Goal: Information Seeking & Learning: Learn about a topic

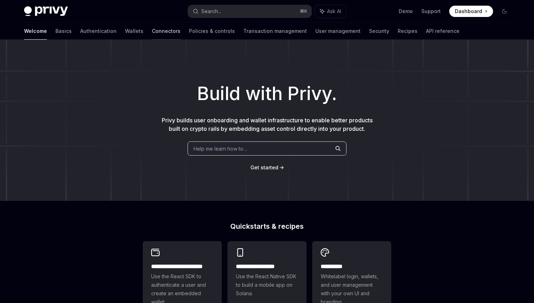
click at [152, 32] on link "Connectors" at bounding box center [166, 31] width 29 height 17
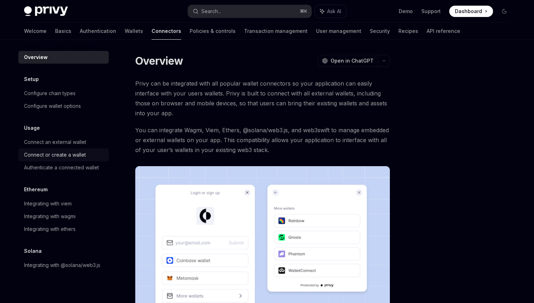
click at [75, 152] on div "Connect or create a wallet" at bounding box center [55, 154] width 62 height 8
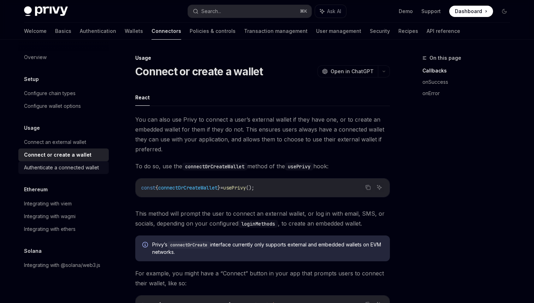
click at [72, 164] on div "Authenticate a connected wallet" at bounding box center [61, 167] width 75 height 8
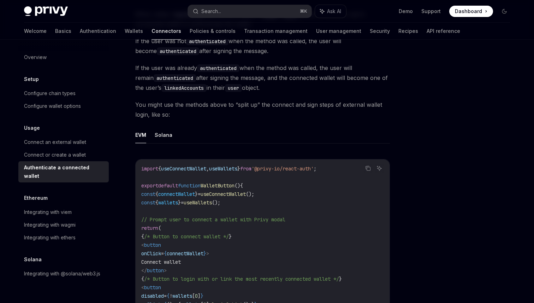
scroll to position [283, 0]
click at [166, 135] on button "Solana" at bounding box center [164, 134] width 18 height 17
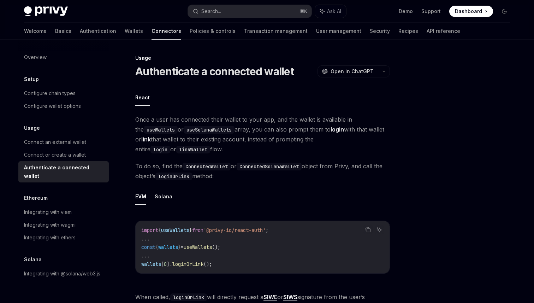
scroll to position [1, 0]
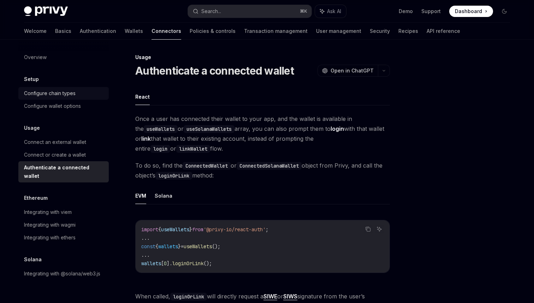
click at [74, 88] on link "Configure chain types" at bounding box center [63, 93] width 90 height 13
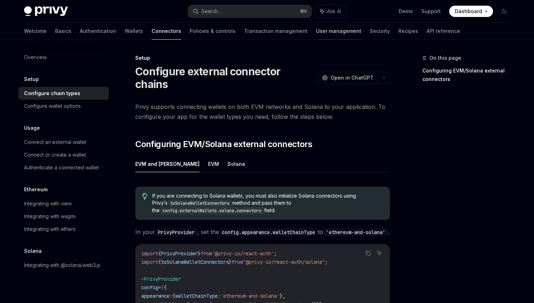
click at [316, 32] on link "User management" at bounding box center [338, 31] width 45 height 17
type textarea "*"
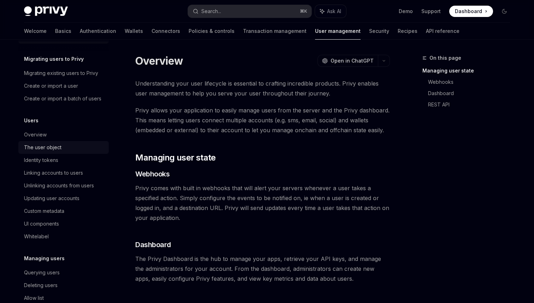
scroll to position [20, 0]
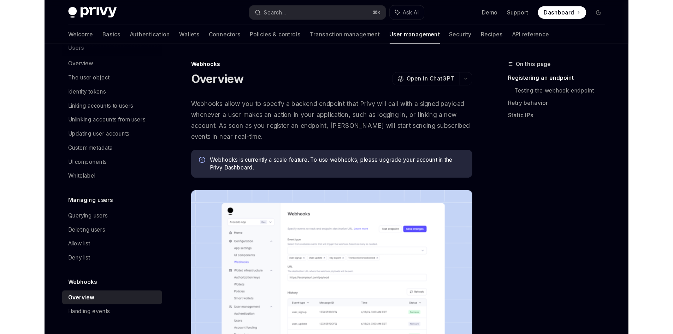
scroll to position [106, 0]
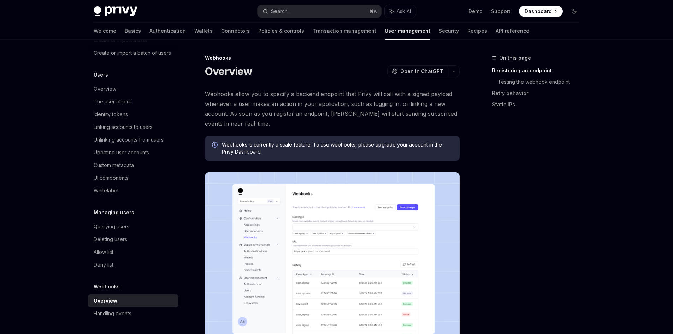
type textarea "*"
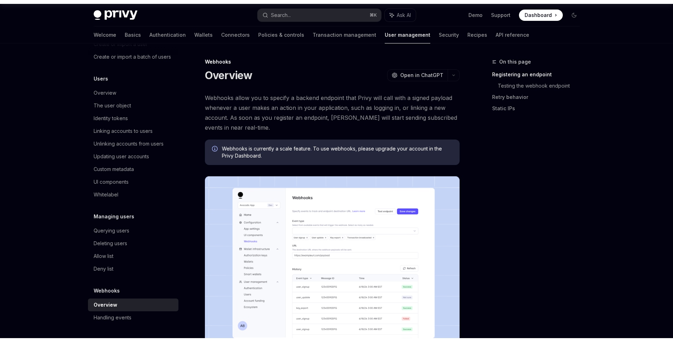
scroll to position [66, 0]
